Goal: Task Accomplishment & Management: Use online tool/utility

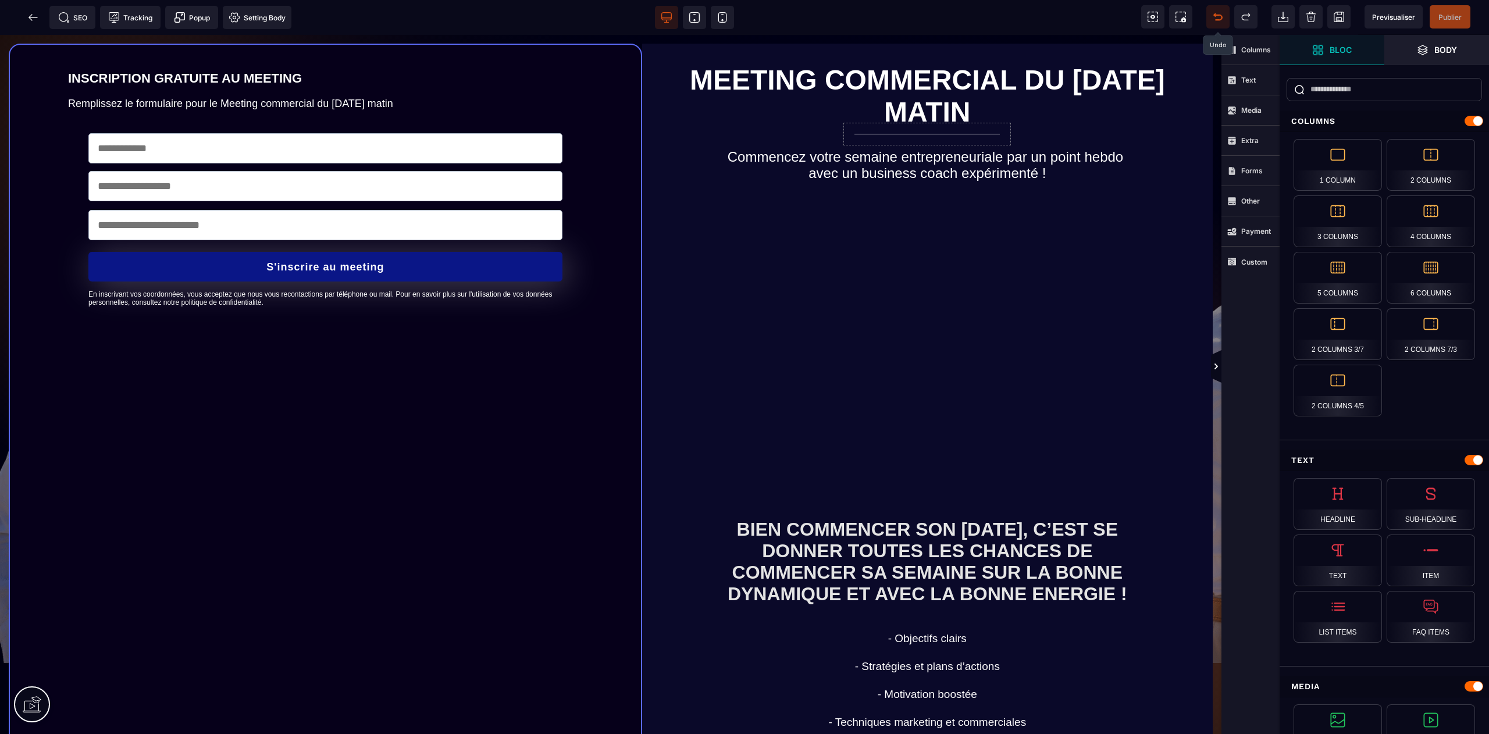
click at [1216, 23] on span at bounding box center [1217, 16] width 23 height 23
click at [1213, 13] on icon at bounding box center [1218, 17] width 12 height 12
click at [1220, 13] on icon at bounding box center [1218, 17] width 12 height 12
click at [1397, 18] on div at bounding box center [744, 367] width 1489 height 734
click at [1215, 19] on icon at bounding box center [1218, 17] width 12 height 12
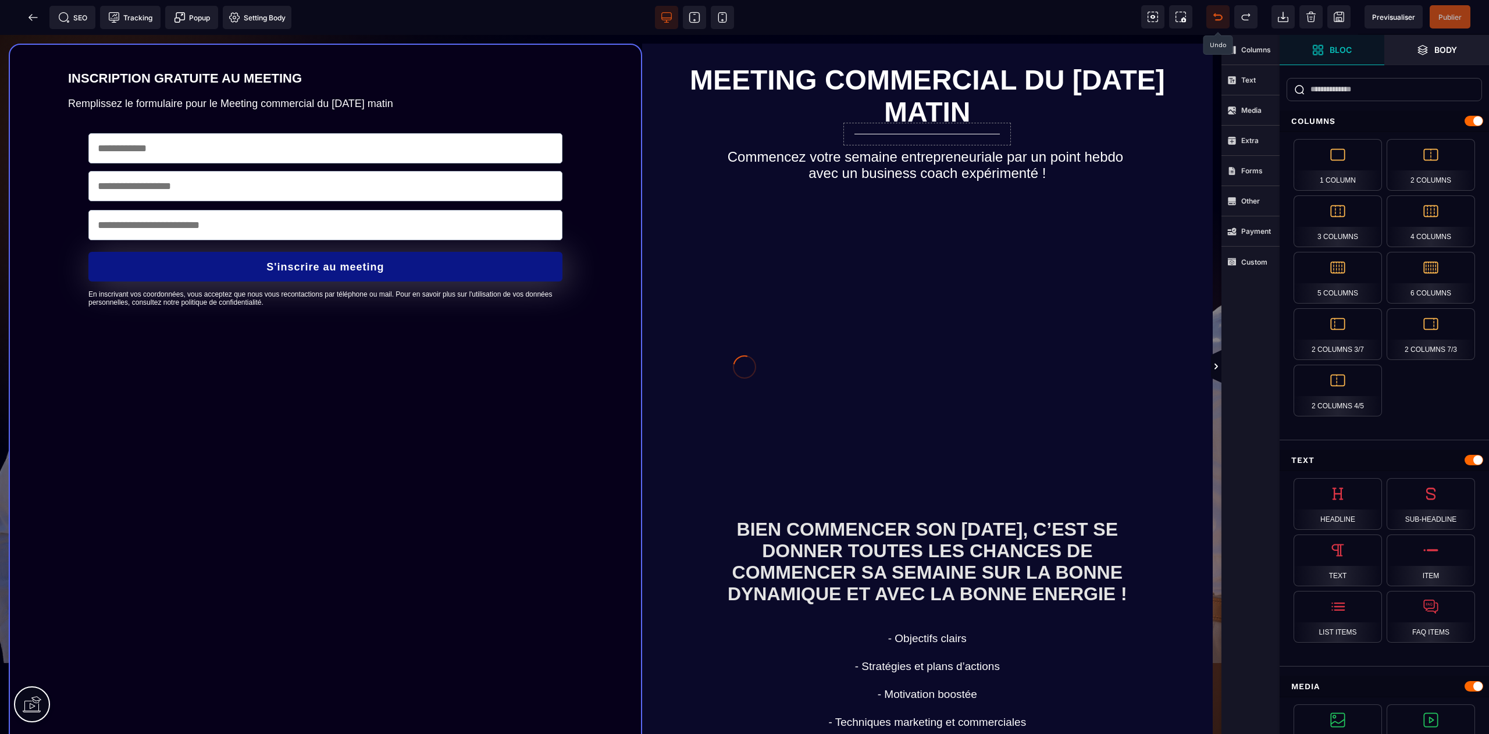
click at [1216, 18] on div at bounding box center [744, 367] width 1489 height 734
click at [1250, 13] on icon at bounding box center [1246, 17] width 12 height 12
click at [1216, 14] on div at bounding box center [744, 367] width 1489 height 734
click at [1392, 16] on span "Previsualiser" at bounding box center [1393, 17] width 43 height 9
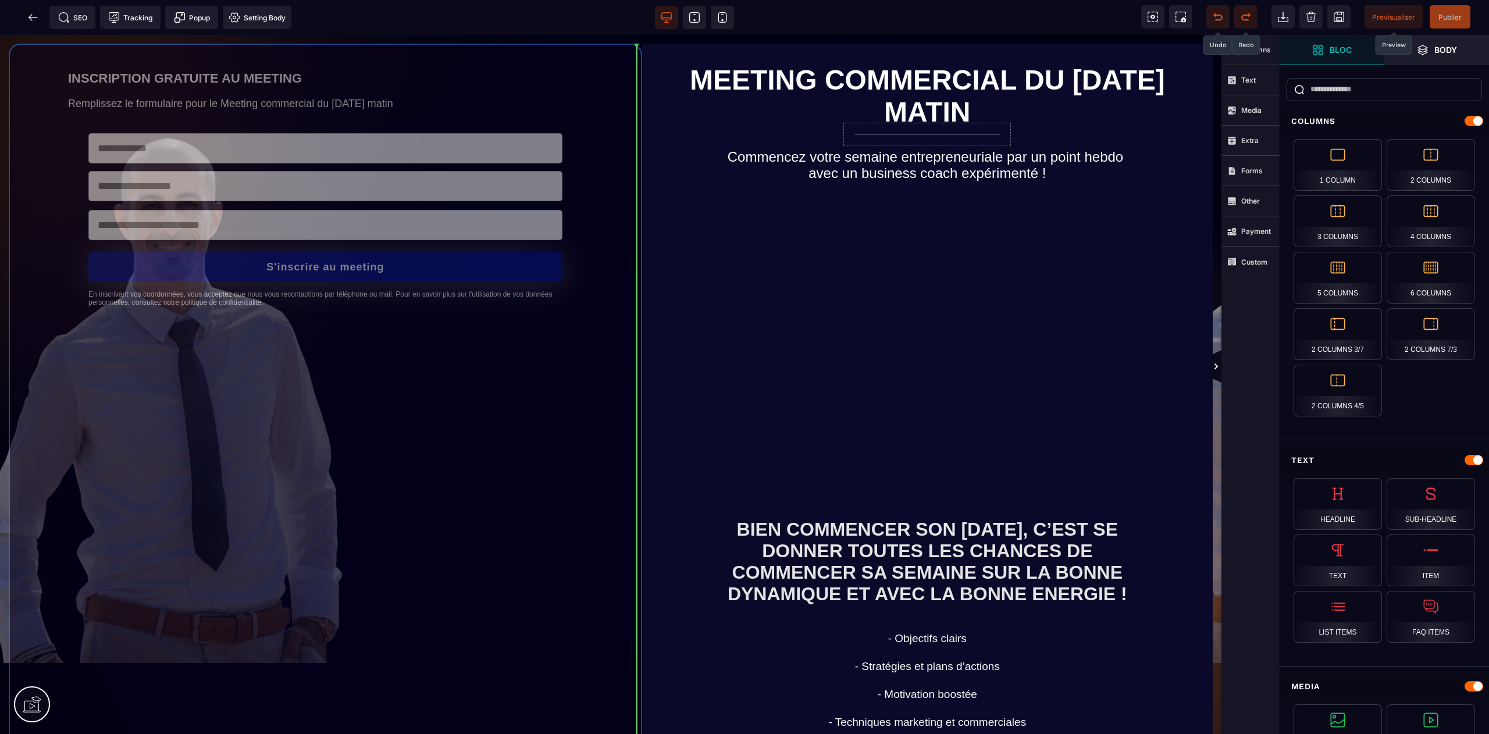
drag, startPoint x: 436, startPoint y: 51, endPoint x: 864, endPoint y: 492, distance: 614.6
click at [864, 492] on div "INSCRIPTION GRATUITE AU MEETING Remplissez le formulaire pour le Meeting commer…" at bounding box center [611, 479] width 1222 height 889
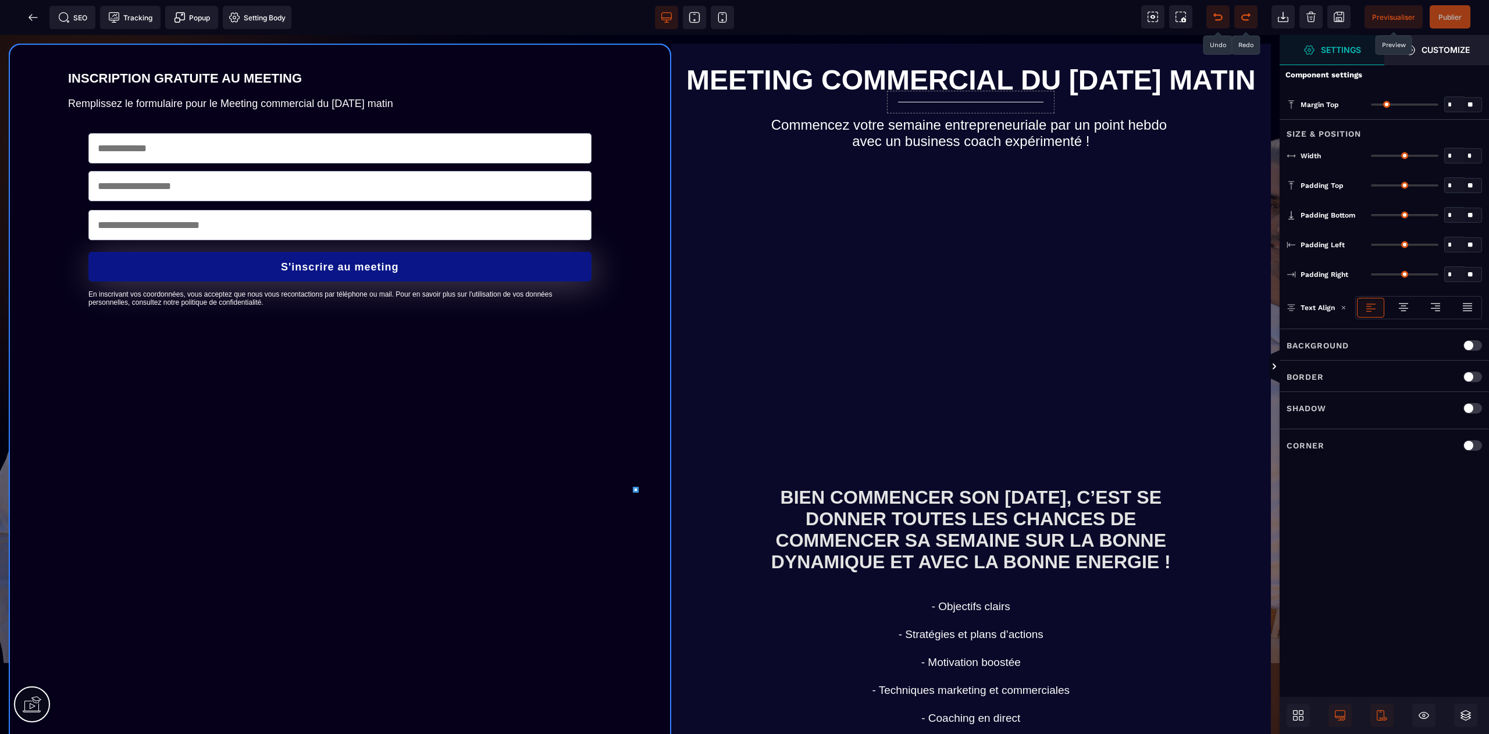
type input "*"
type input "***"
type input "**"
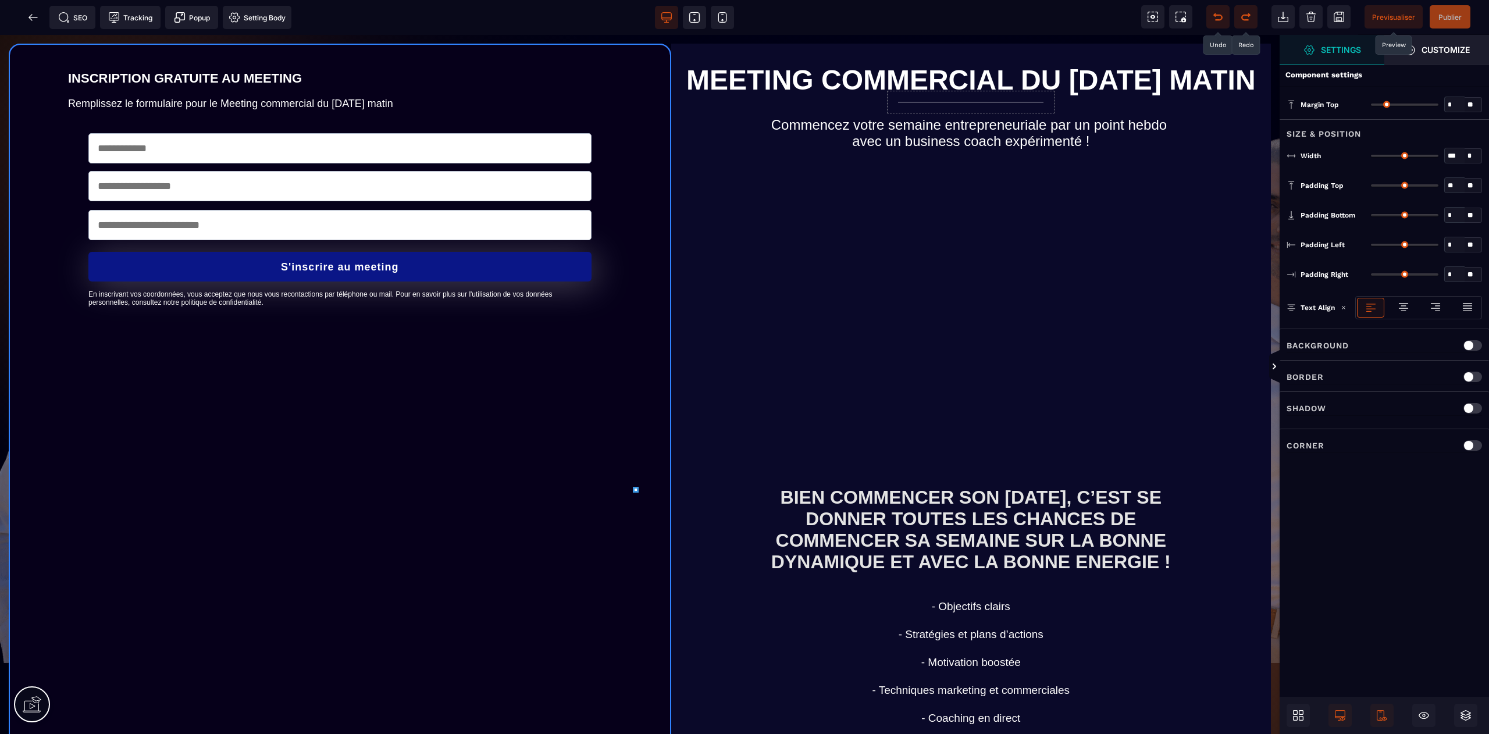
type input "**"
type input "***"
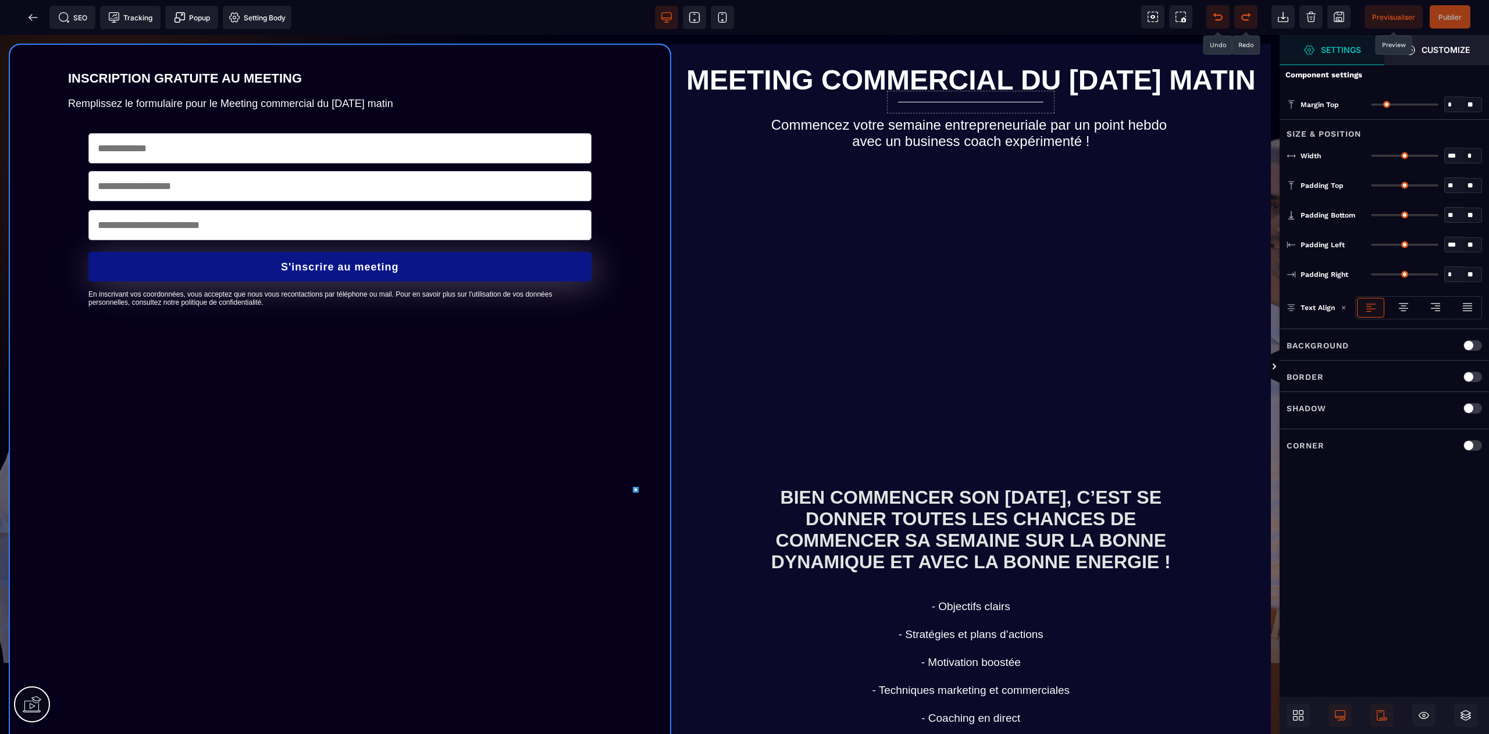
type input "***"
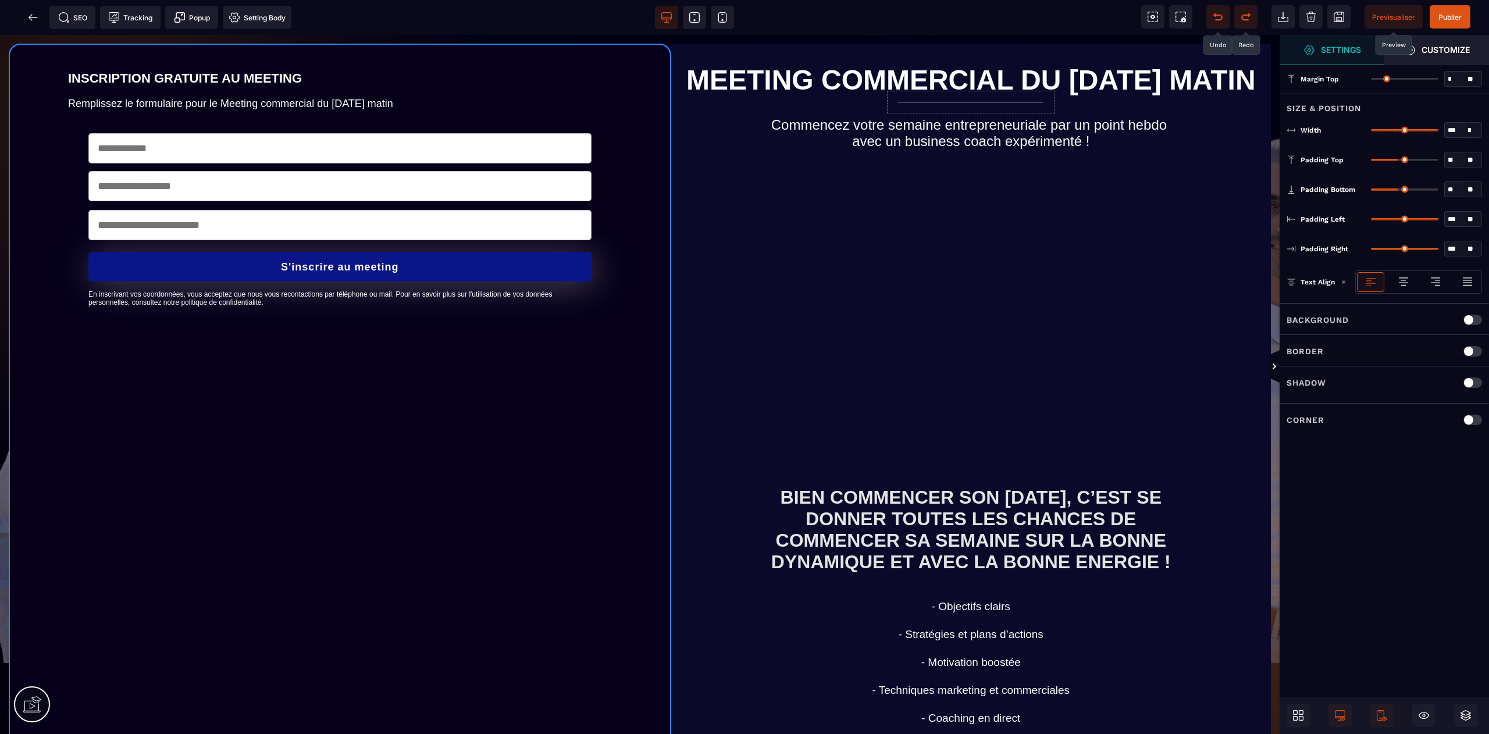
click at [1216, 16] on icon at bounding box center [1218, 17] width 12 height 12
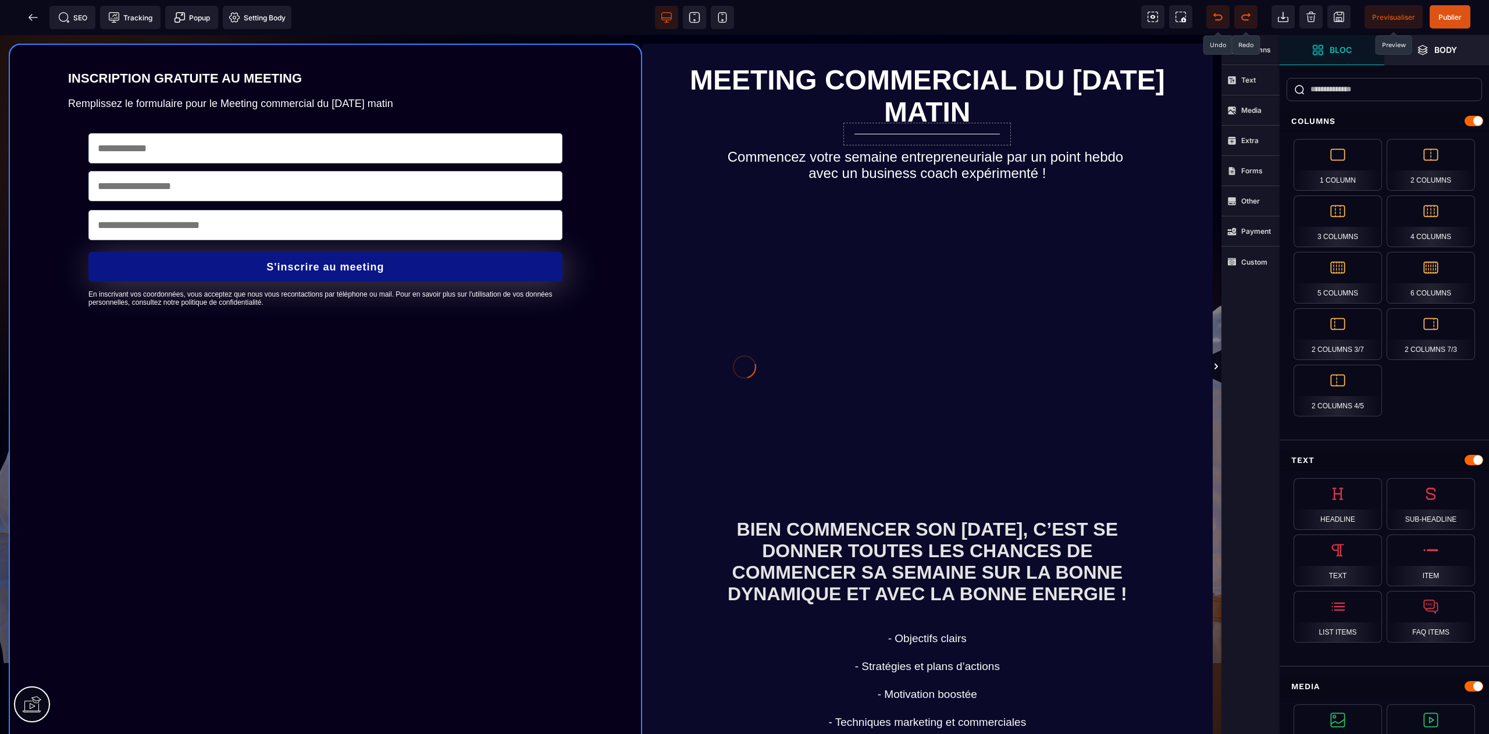
click at [1215, 16] on div at bounding box center [744, 367] width 1489 height 734
click at [1215, 16] on icon at bounding box center [1215, 14] width 2 height 3
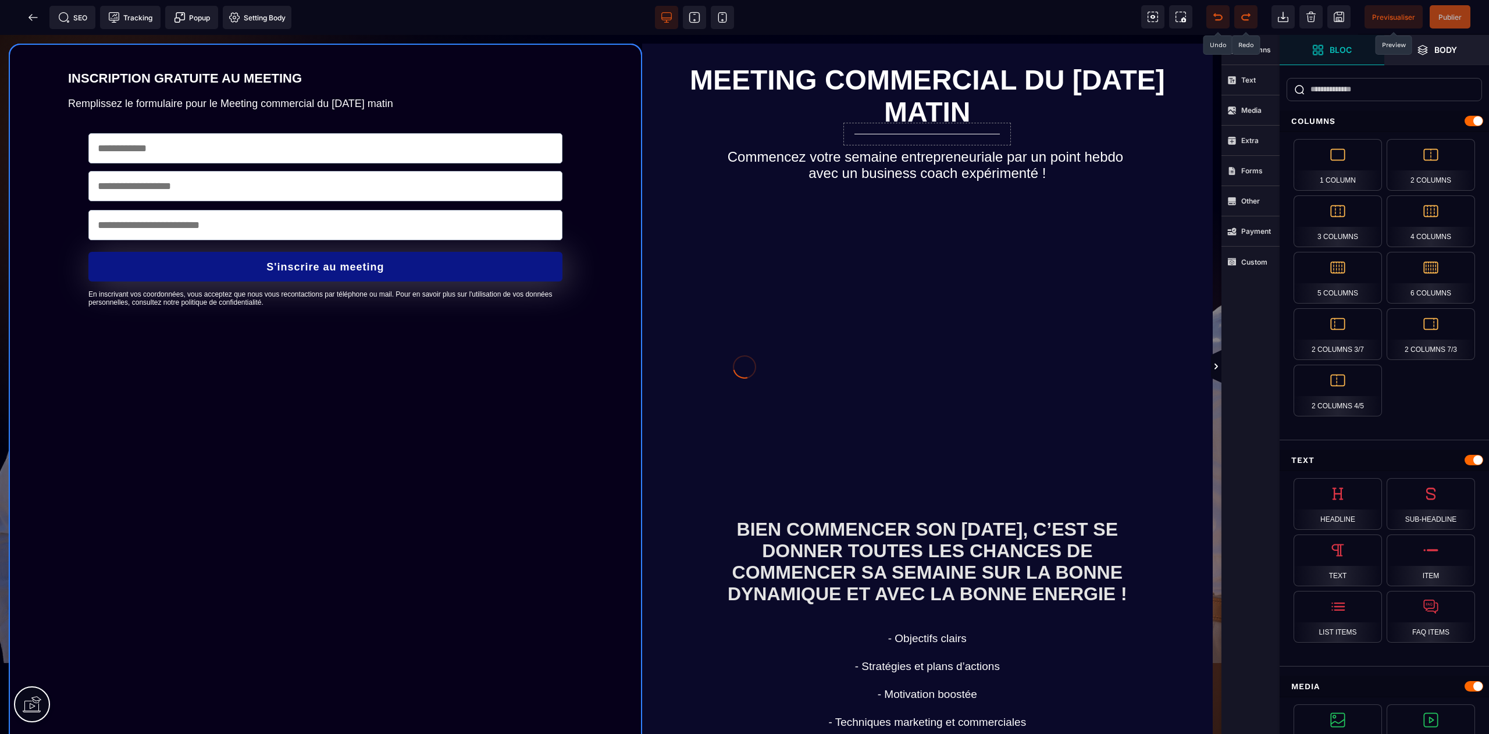
click at [1215, 16] on div at bounding box center [744, 367] width 1489 height 734
click at [1215, 13] on icon at bounding box center [1218, 17] width 12 height 12
click at [1218, 19] on icon at bounding box center [1218, 17] width 12 height 12
click at [1218, 19] on div at bounding box center [744, 367] width 1489 height 734
click at [1218, 19] on icon at bounding box center [1218, 17] width 12 height 12
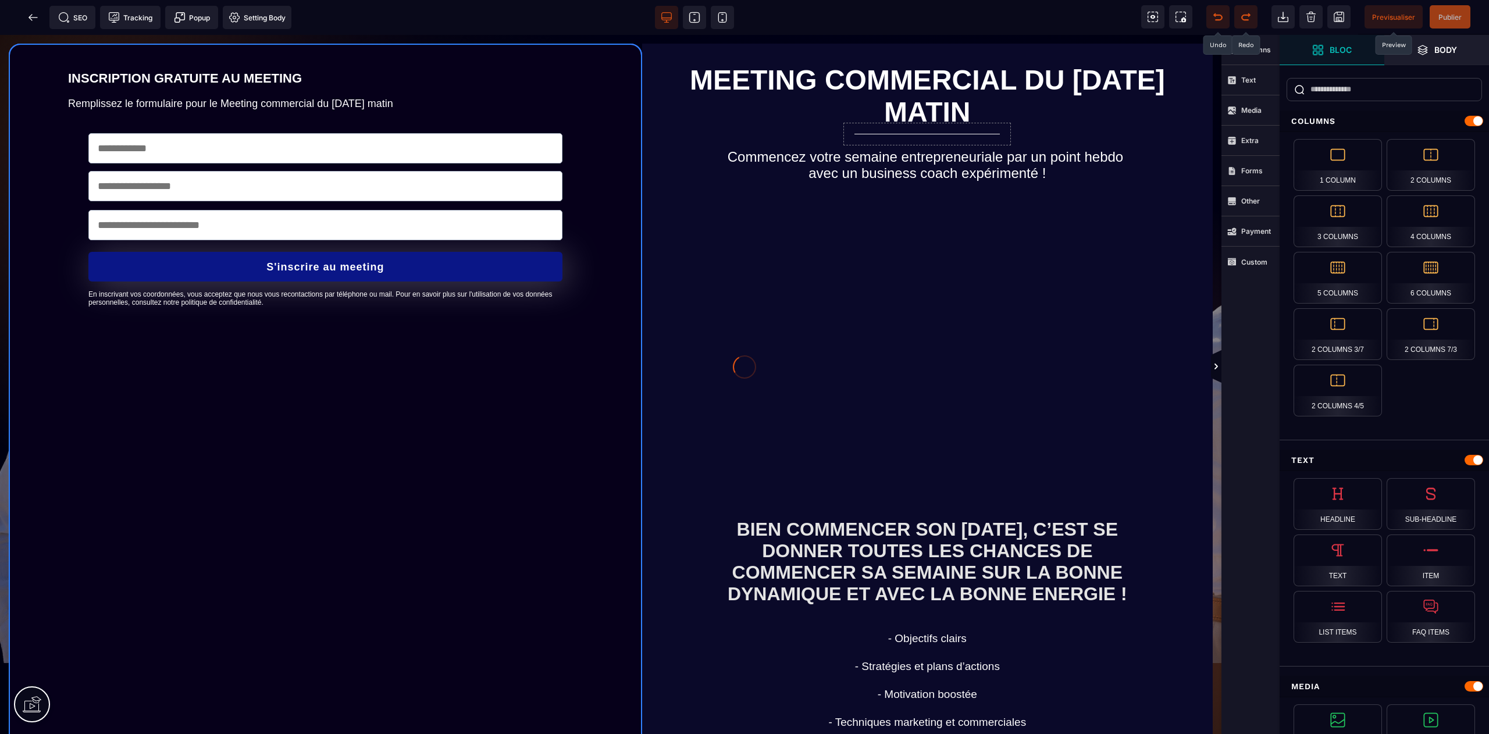
click at [1218, 19] on div at bounding box center [744, 367] width 1489 height 734
click at [1215, 19] on div at bounding box center [744, 367] width 1489 height 734
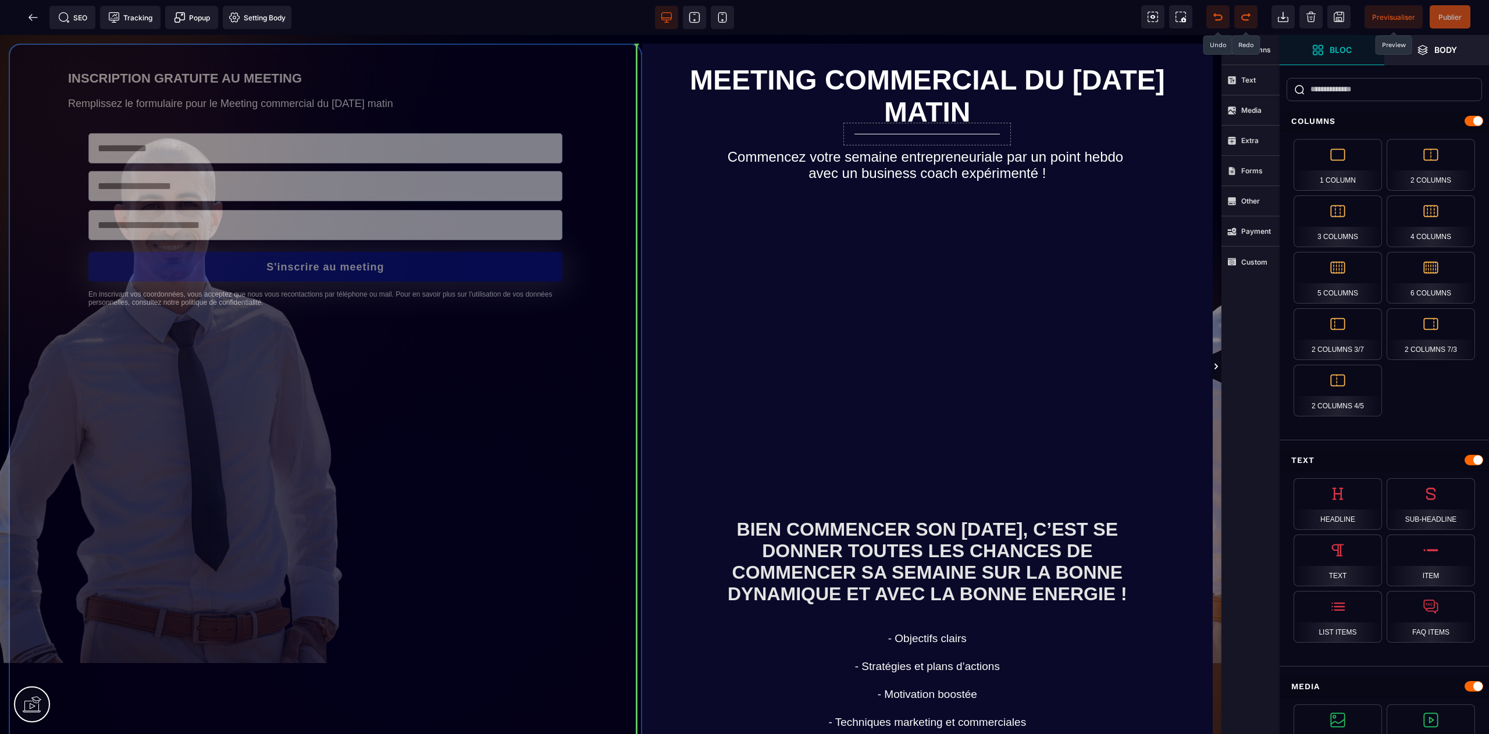
drag, startPoint x: 26, startPoint y: 71, endPoint x: 738, endPoint y: 165, distance: 718.1
click at [738, 165] on div "INSCRIPTION GRATUITE AU MEETING Remplissez le formulaire pour le Meeting commer…" at bounding box center [611, 479] width 1222 height 889
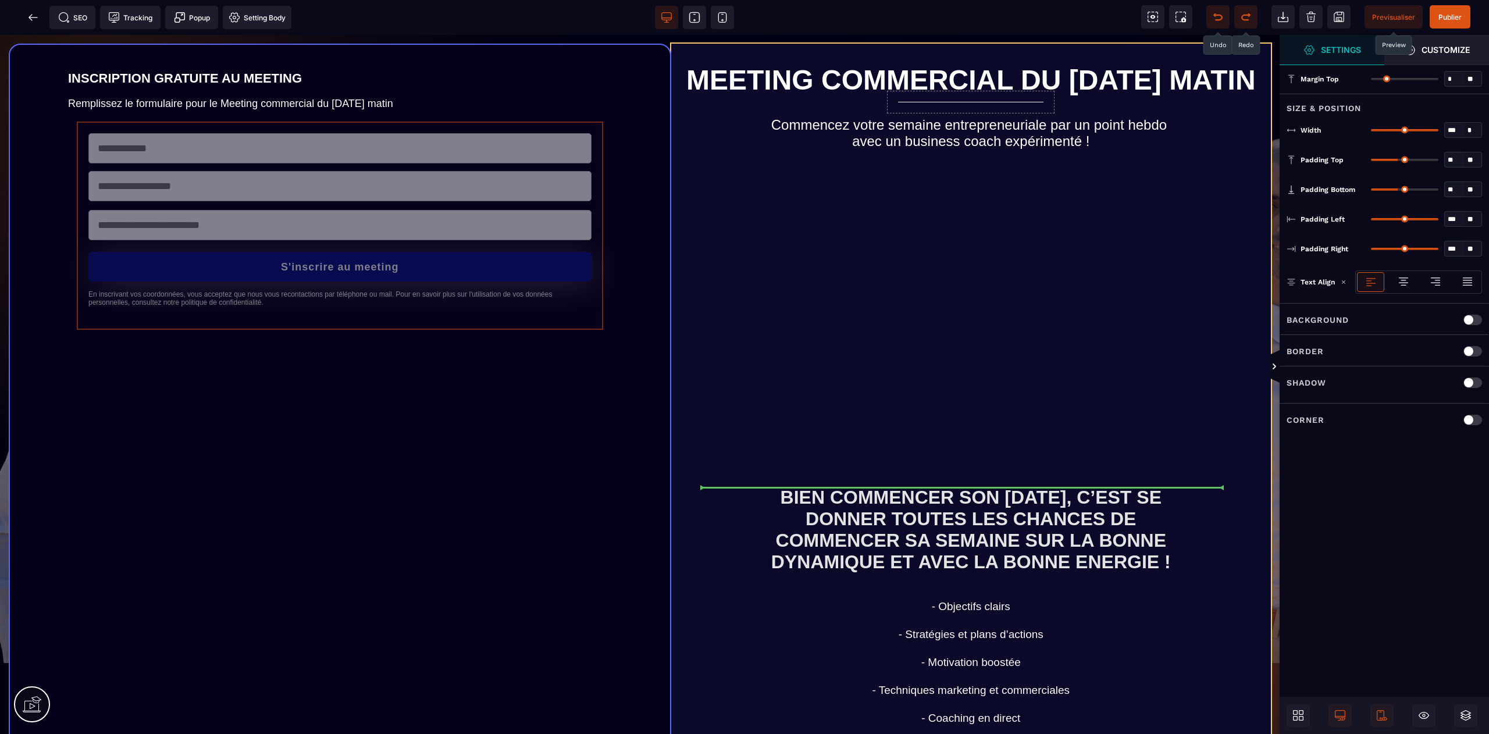
drag, startPoint x: 297, startPoint y: 325, endPoint x: 976, endPoint y: 490, distance: 698.8
select select
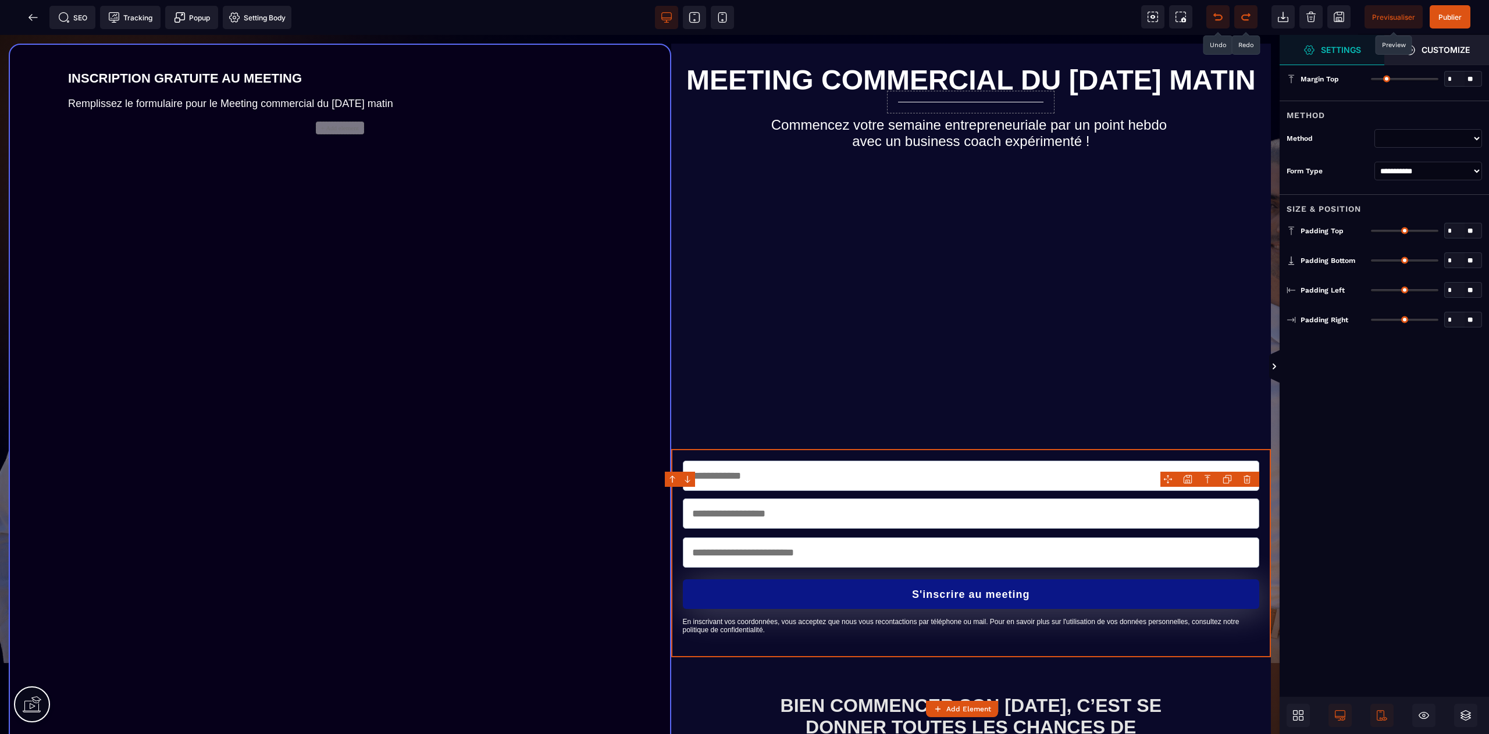
type input "*"
type input "**"
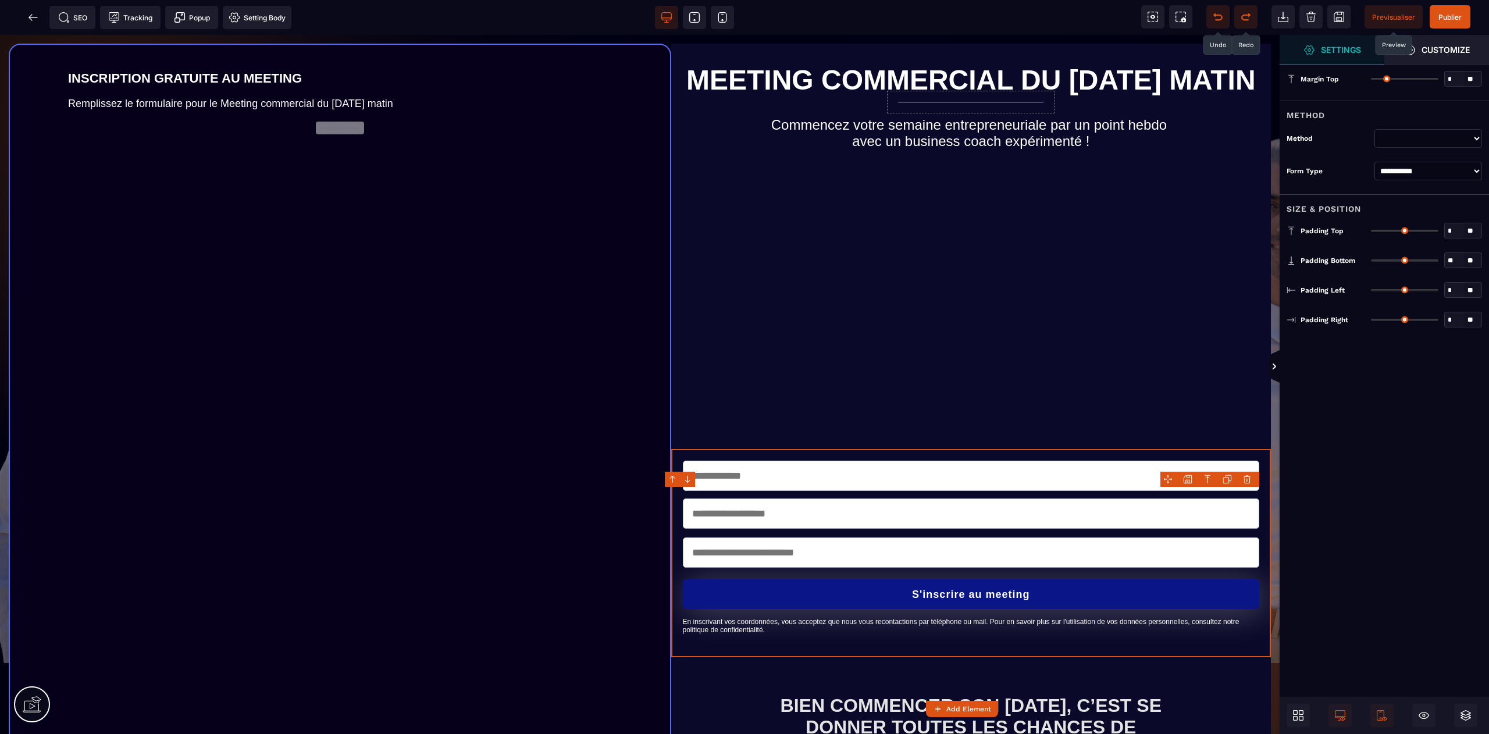
type input "**"
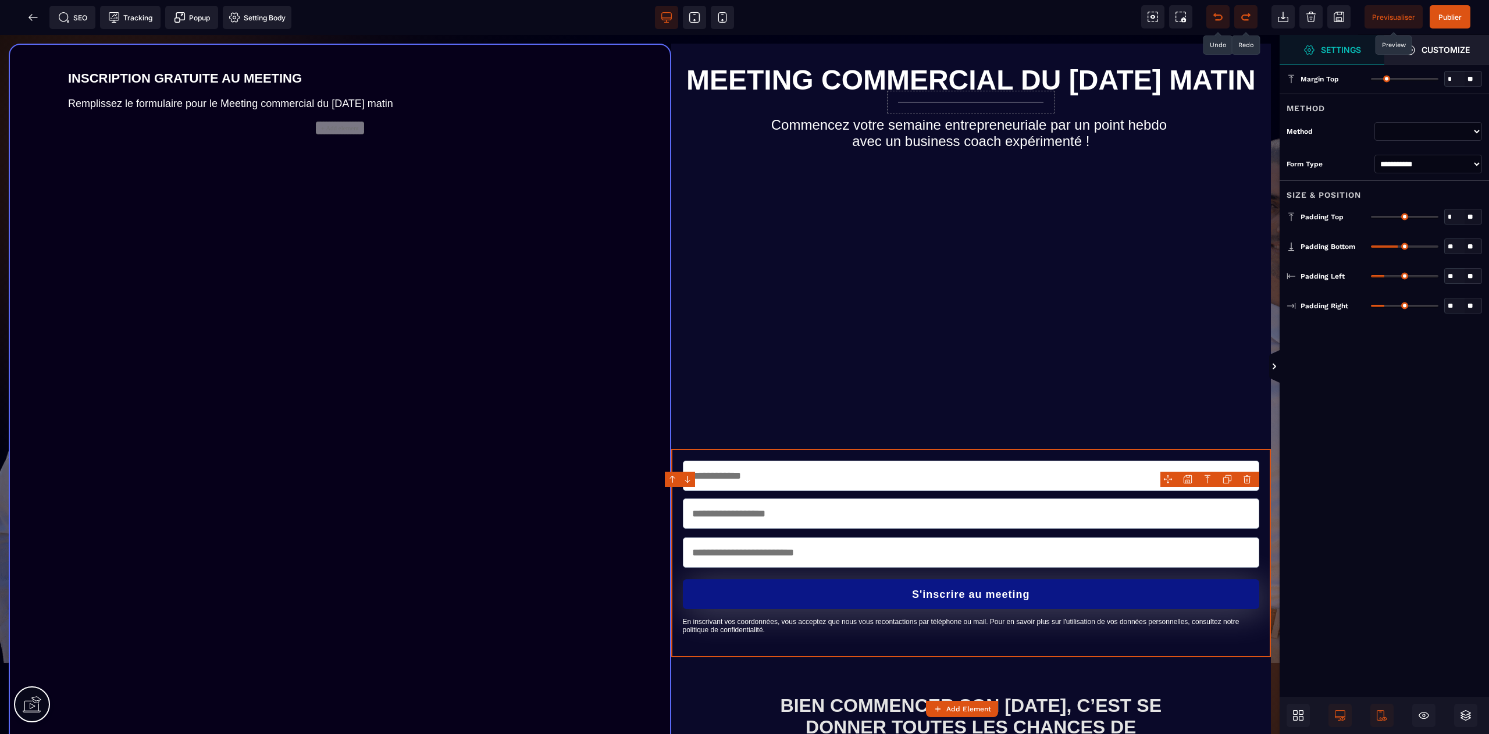
click at [1216, 17] on icon at bounding box center [1218, 17] width 12 height 12
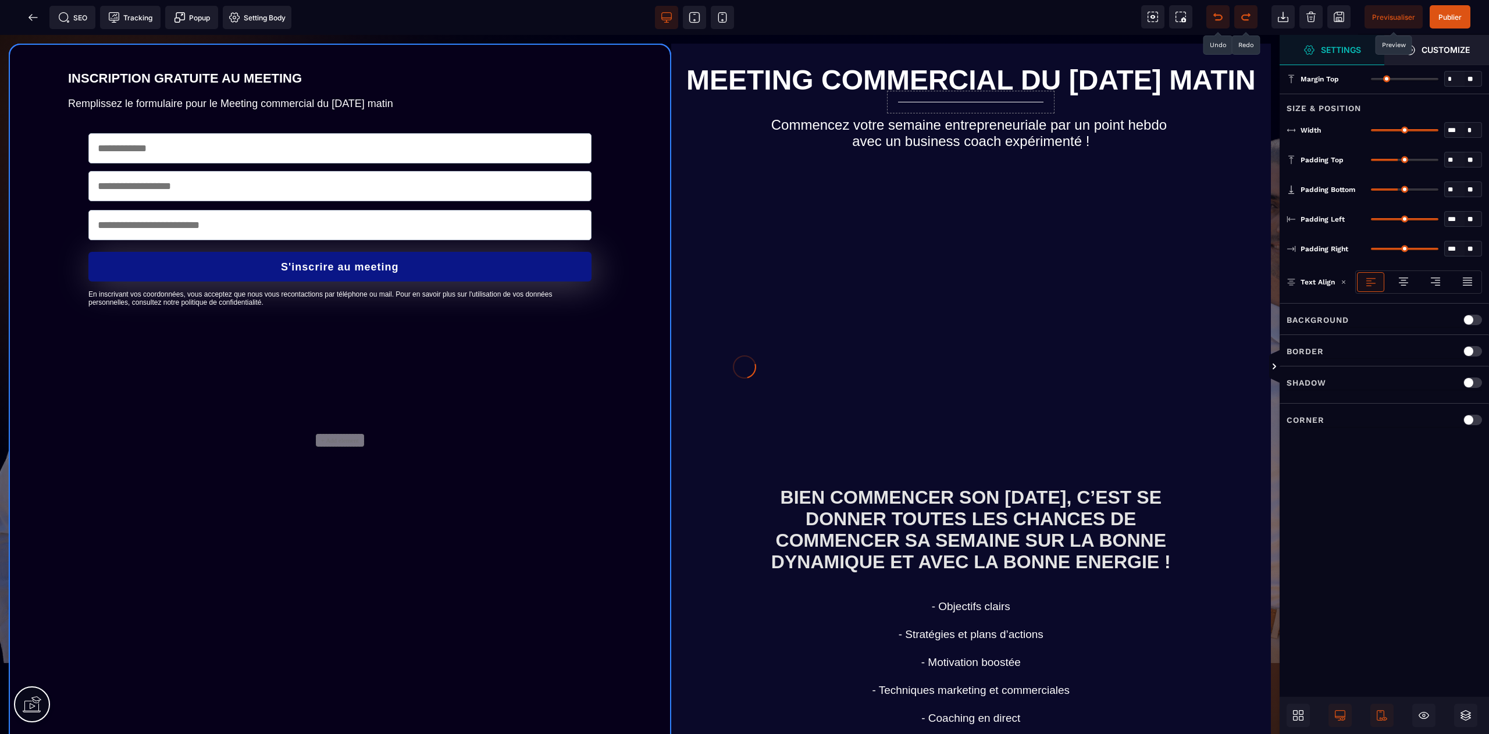
click at [1216, 17] on div at bounding box center [744, 367] width 1489 height 734
click at [1216, 17] on icon at bounding box center [1218, 17] width 12 height 12
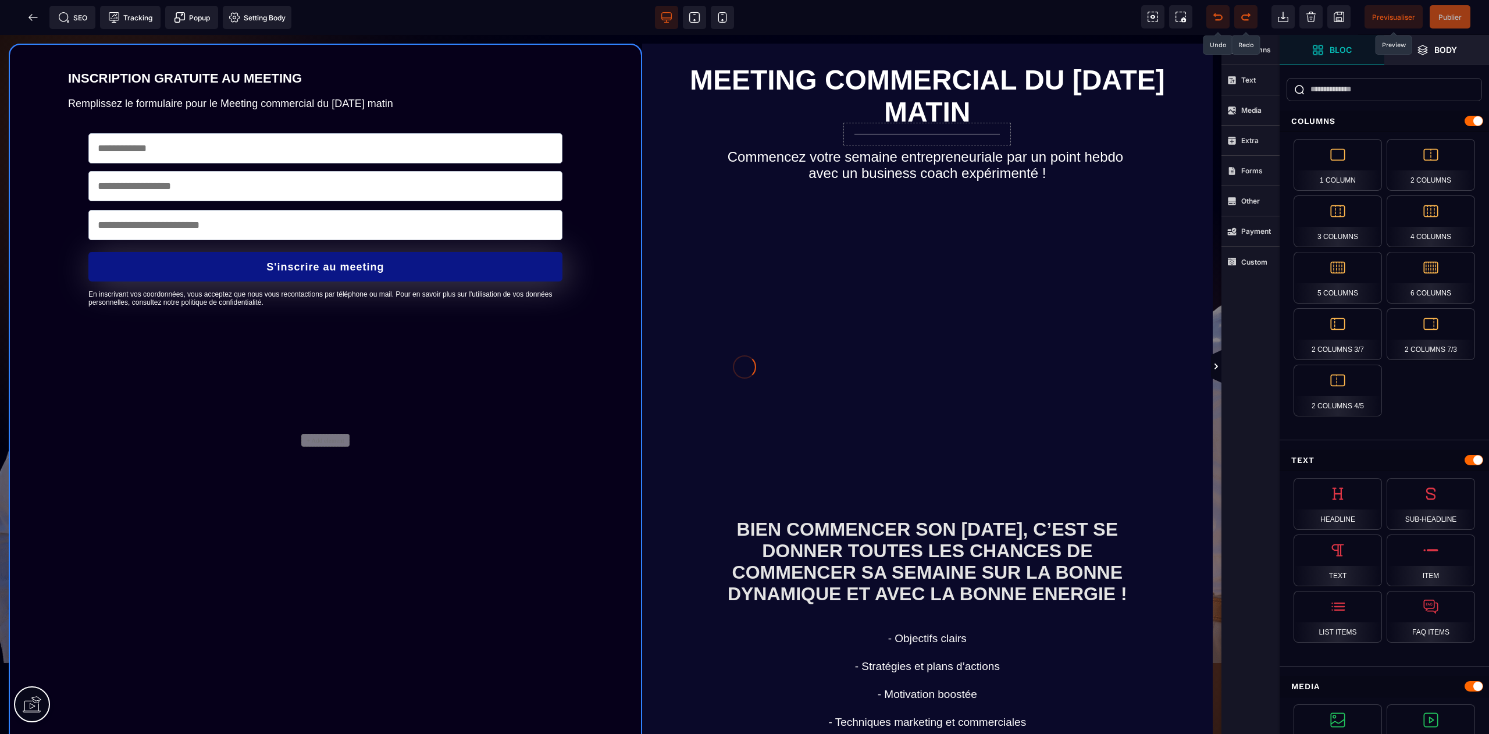
click at [1216, 17] on div at bounding box center [744, 367] width 1489 height 734
click at [1216, 14] on icon at bounding box center [1218, 17] width 12 height 12
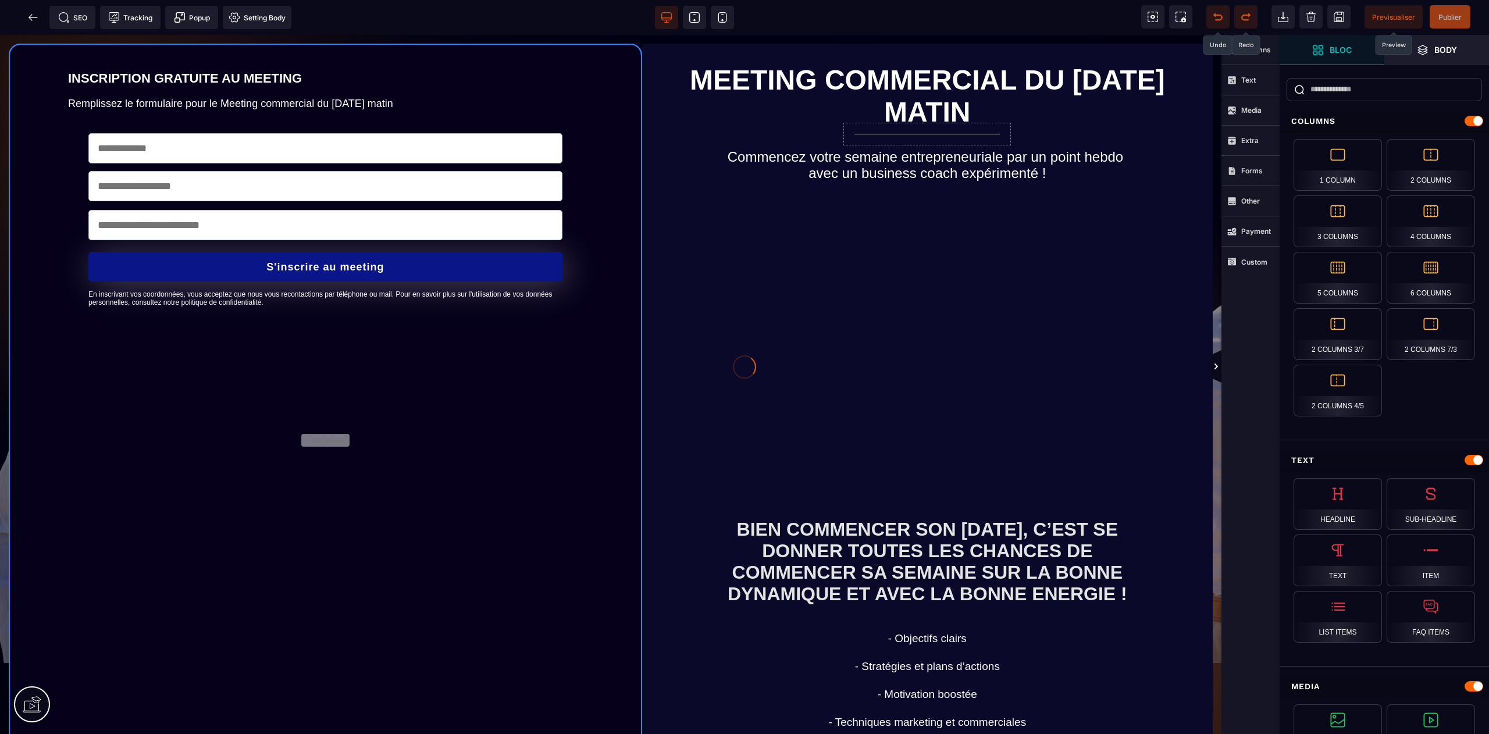
click at [1216, 14] on div at bounding box center [744, 367] width 1489 height 734
click at [26, 23] on span at bounding box center [33, 17] width 23 height 23
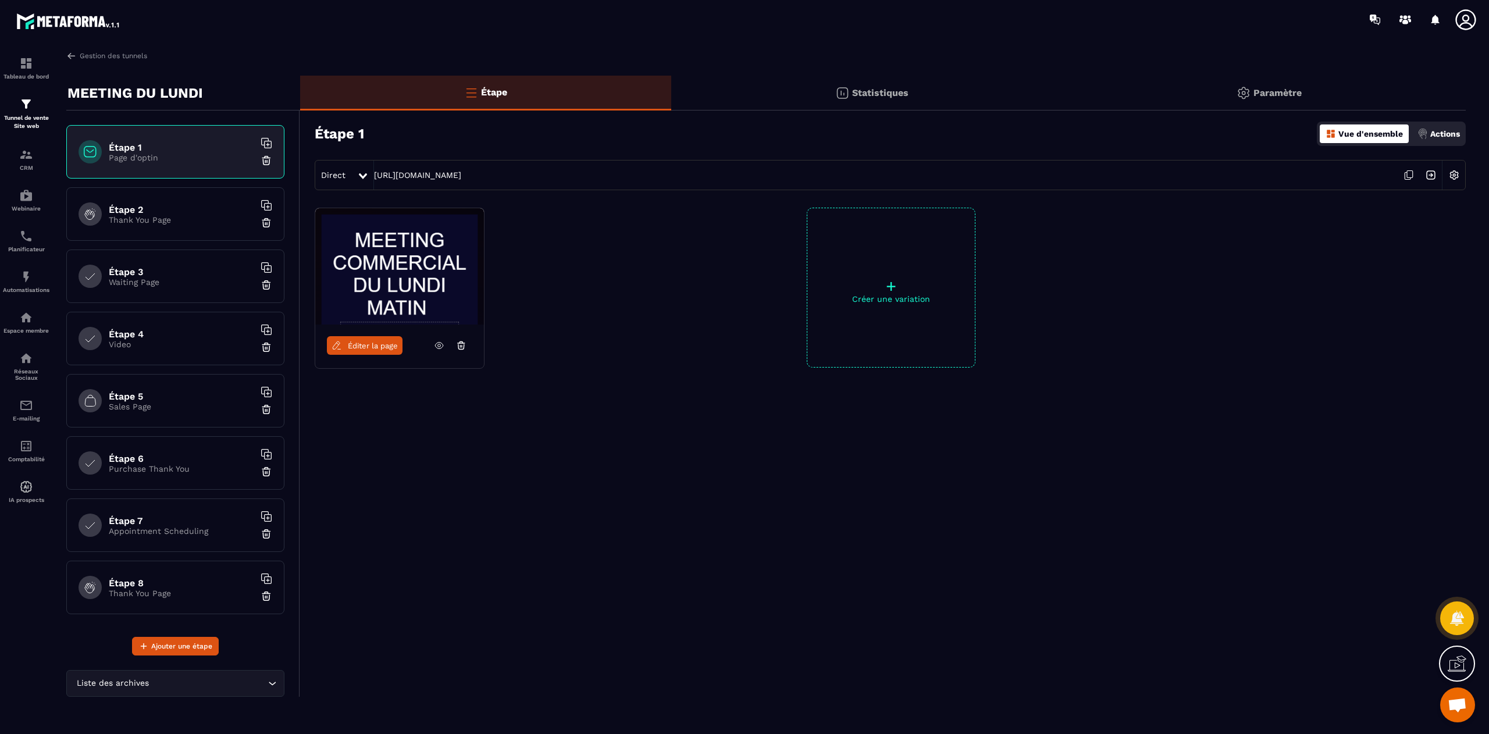
click at [141, 222] on p "Thank You Page" at bounding box center [181, 219] width 145 height 9
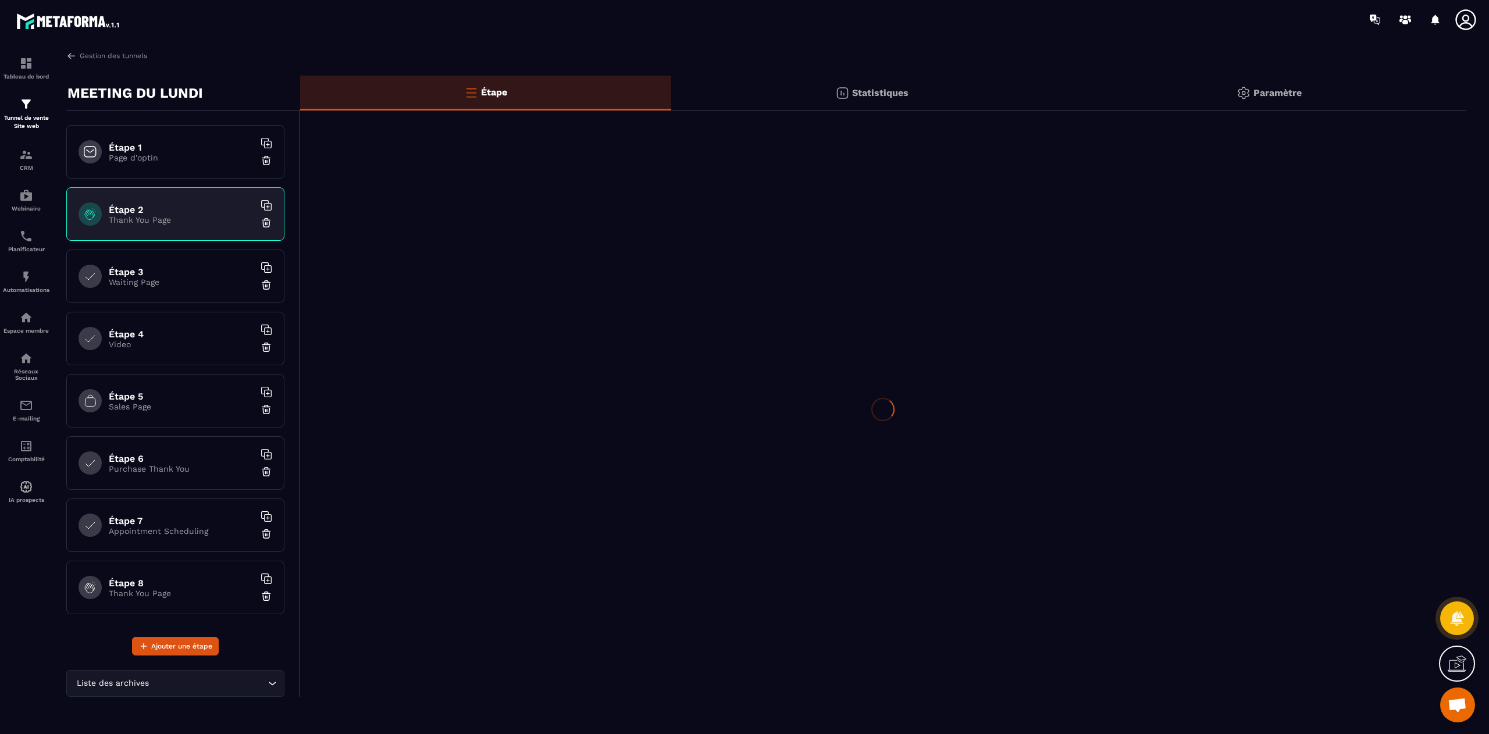
click at [141, 222] on p "Thank You Page" at bounding box center [181, 219] width 145 height 9
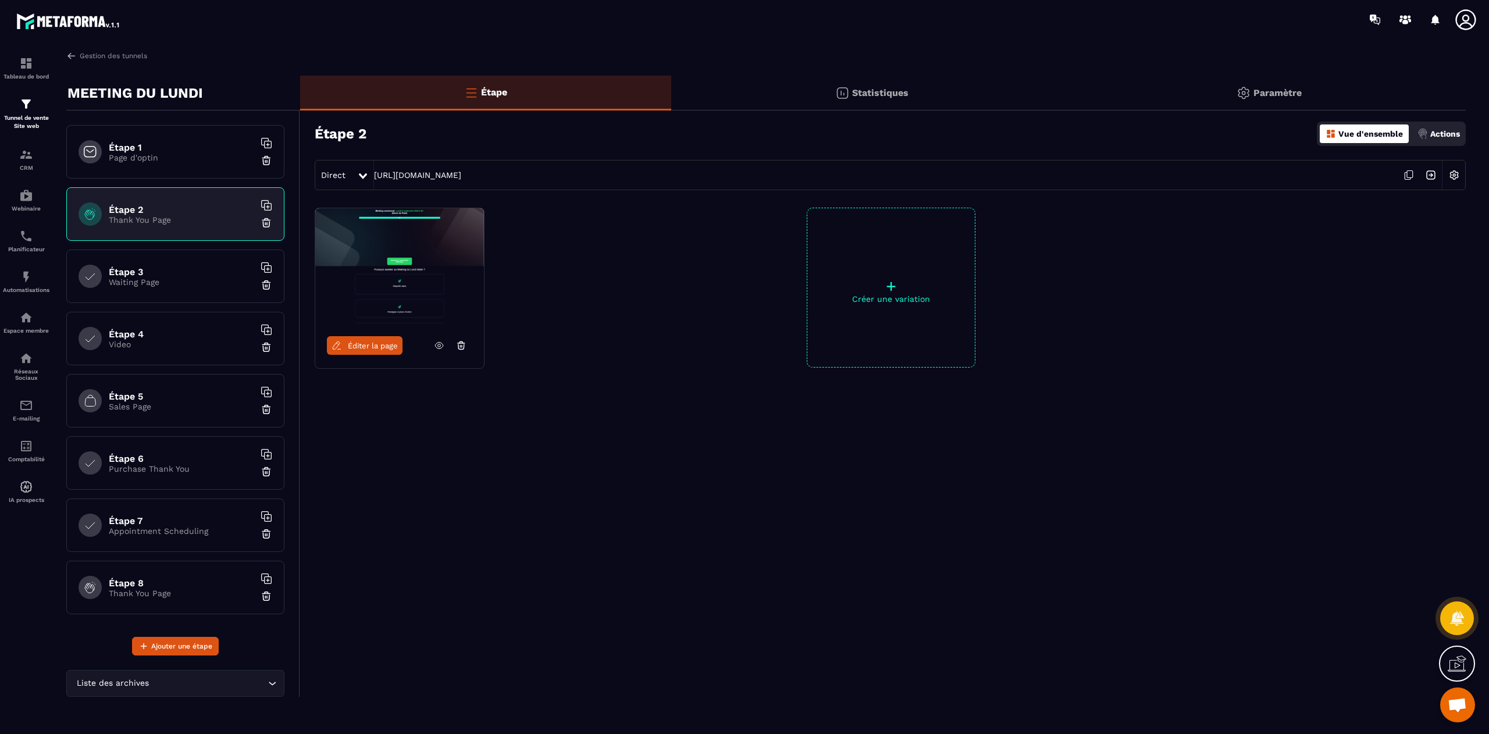
click at [366, 344] on span "Éditer la page" at bounding box center [373, 345] width 50 height 9
